Goal: Obtain resource: Obtain resource

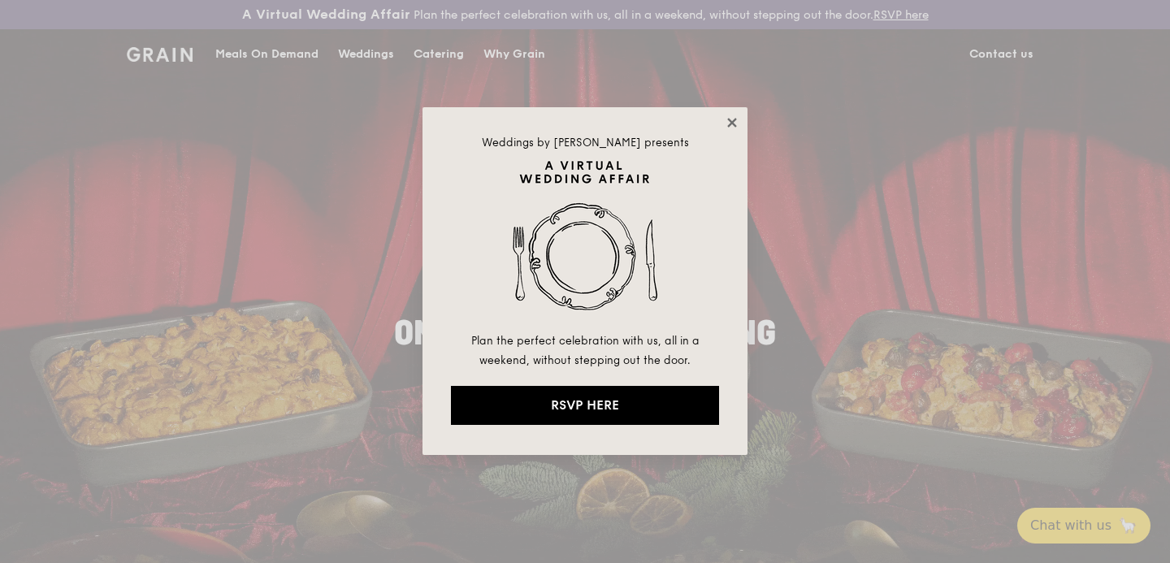
click at [726, 123] on icon at bounding box center [732, 122] width 15 height 15
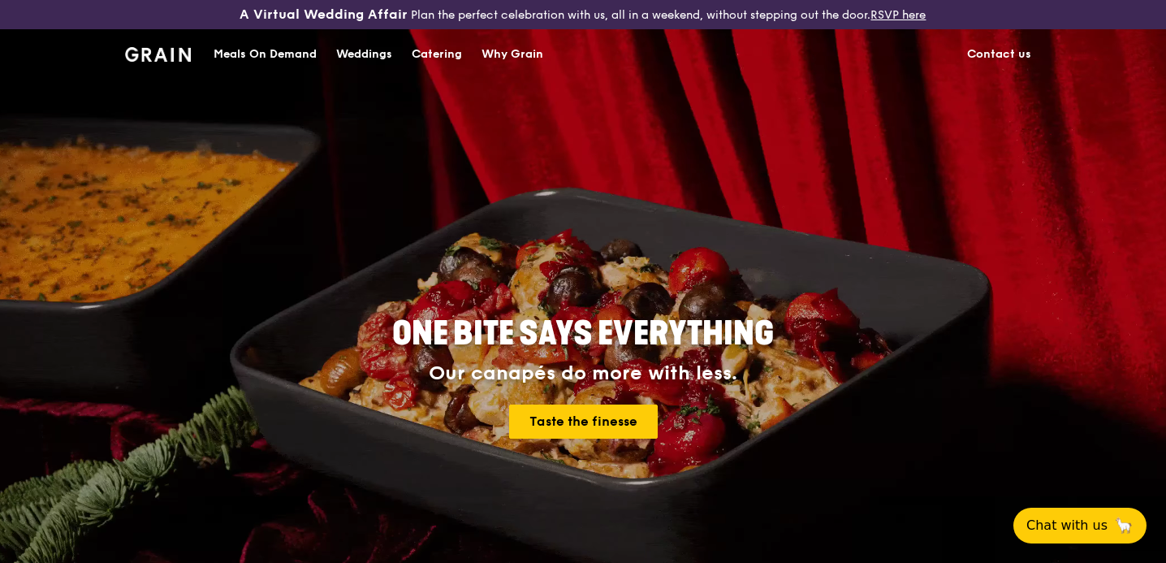
click at [445, 59] on div "Catering" at bounding box center [437, 54] width 50 height 49
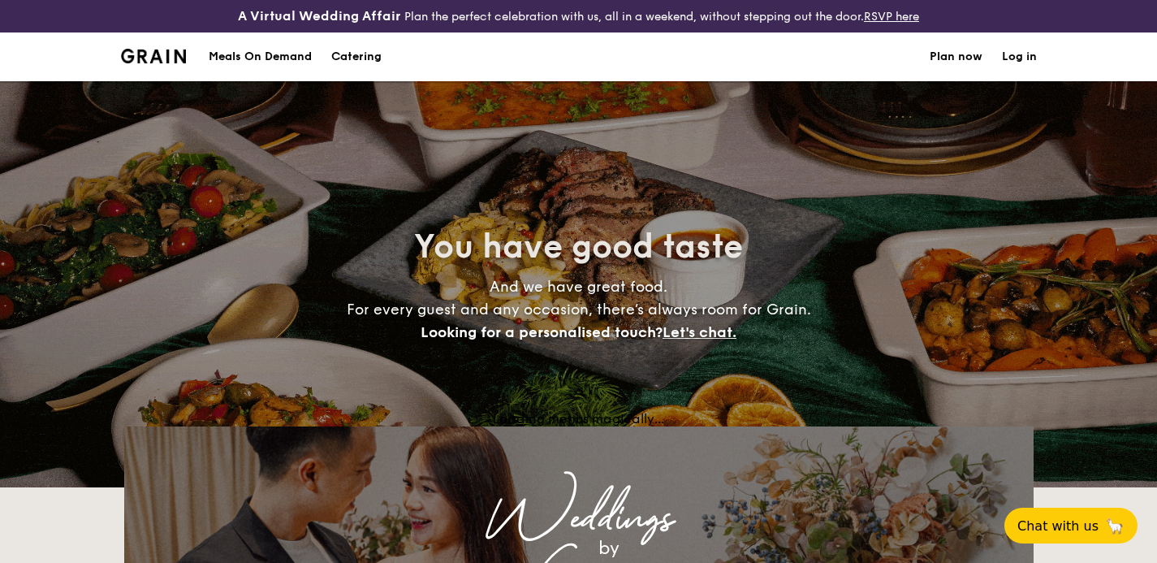
select select
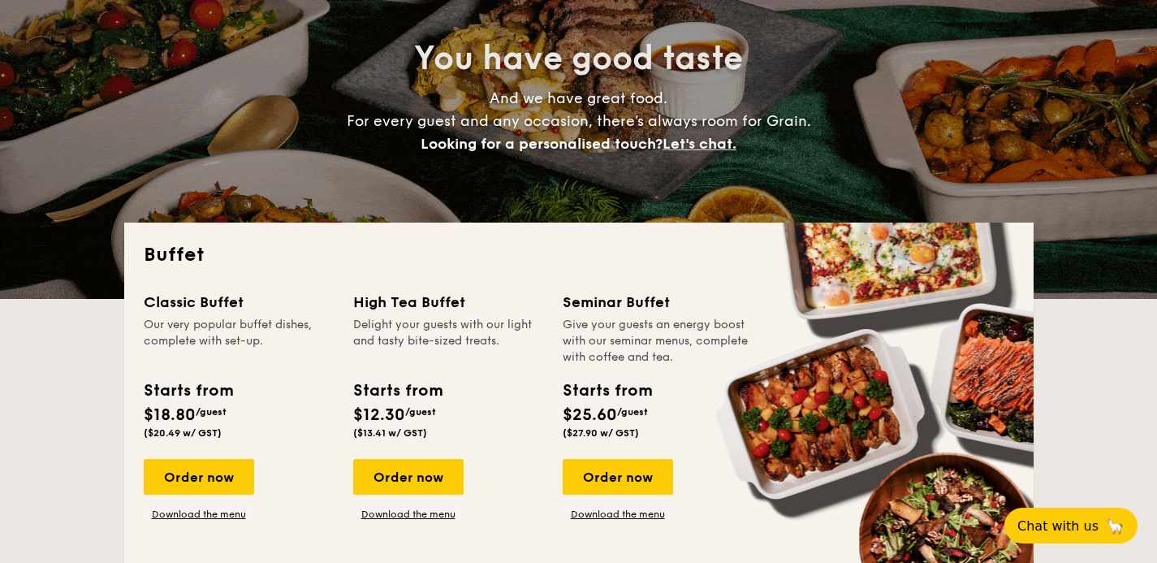
scroll to position [524, 0]
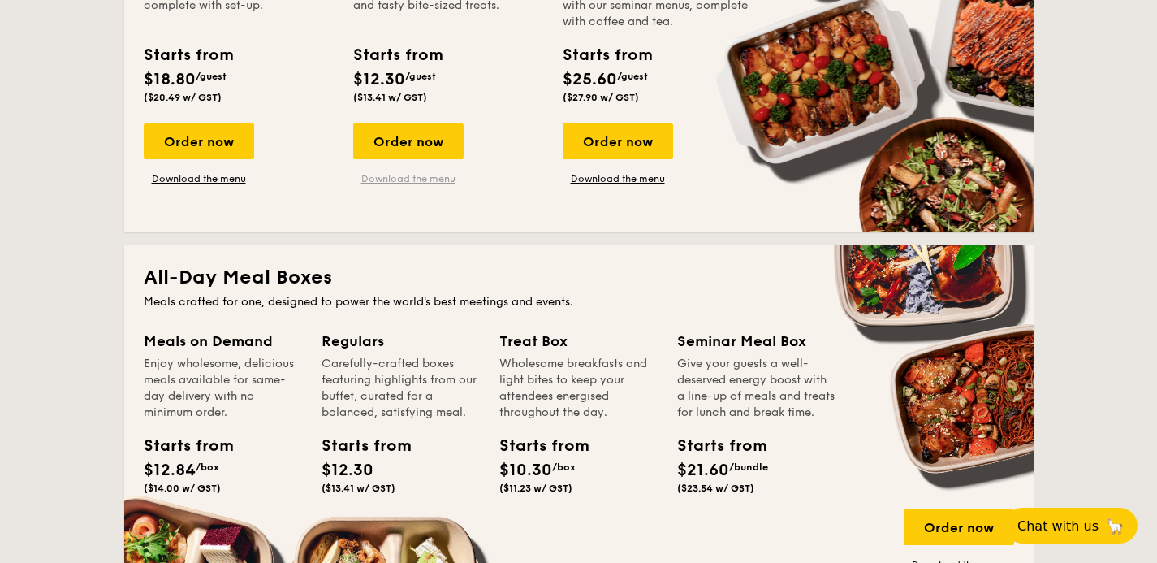
click at [440, 180] on link "Download the menu" at bounding box center [408, 178] width 110 height 13
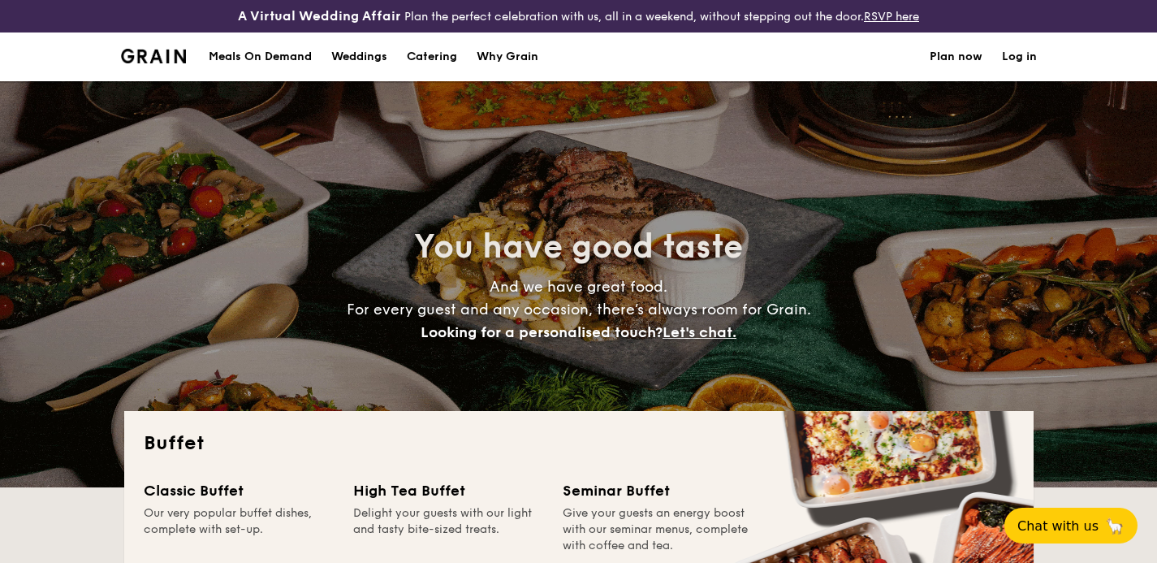
select select
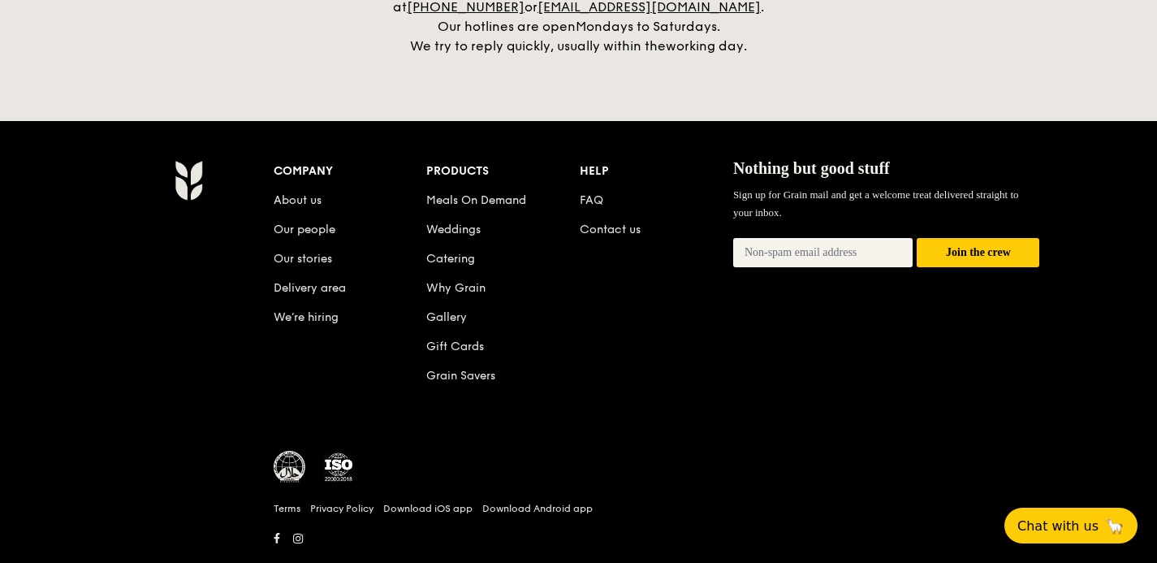
scroll to position [3522, 0]
